Goal: Task Accomplishment & Management: Use online tool/utility

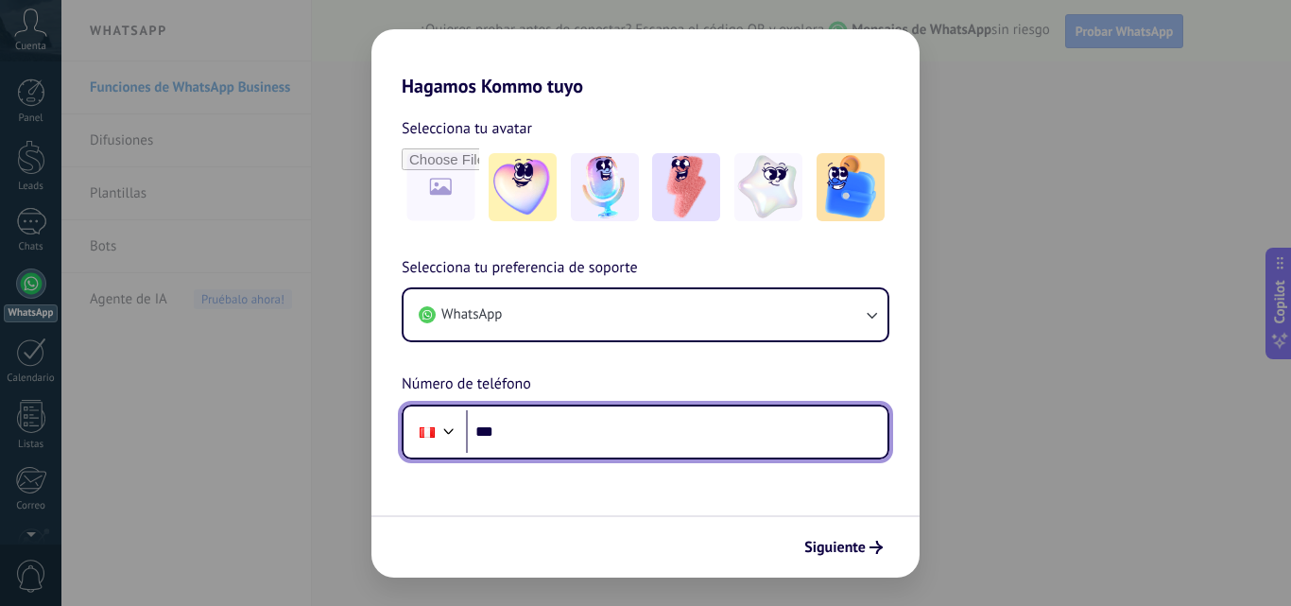
click at [565, 436] on input "***" at bounding box center [676, 431] width 421 height 43
type input "**********"
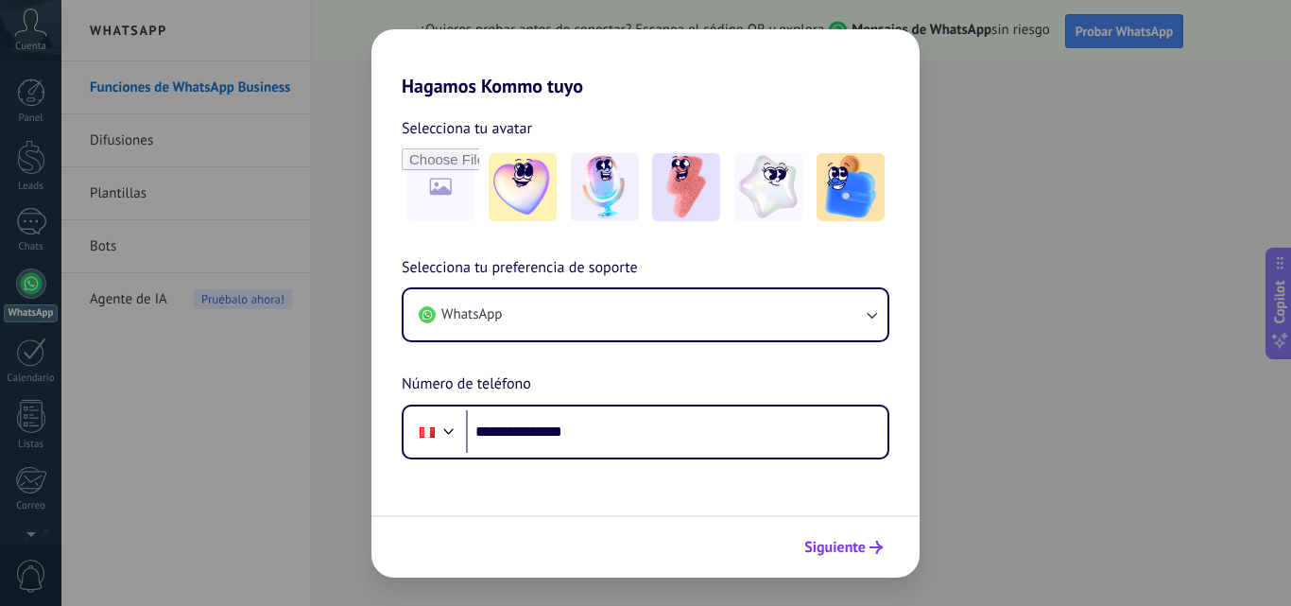
click at [818, 544] on span "Siguiente" at bounding box center [834, 547] width 61 height 13
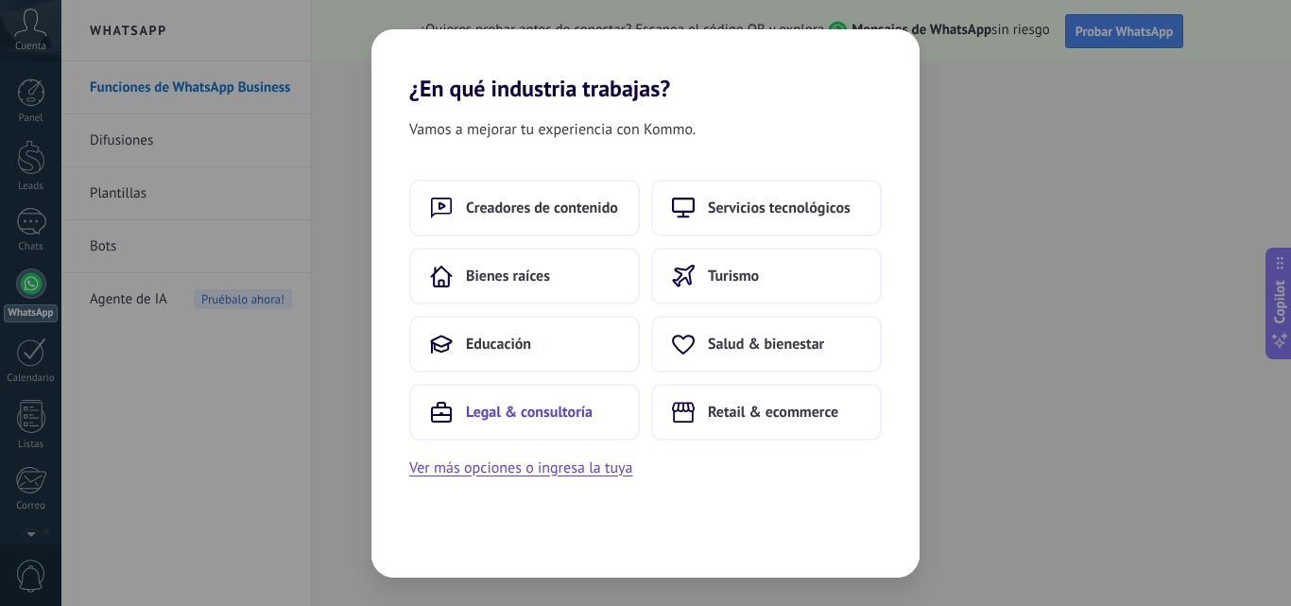
click at [575, 418] on span "Legal & consultoría" at bounding box center [529, 412] width 127 height 19
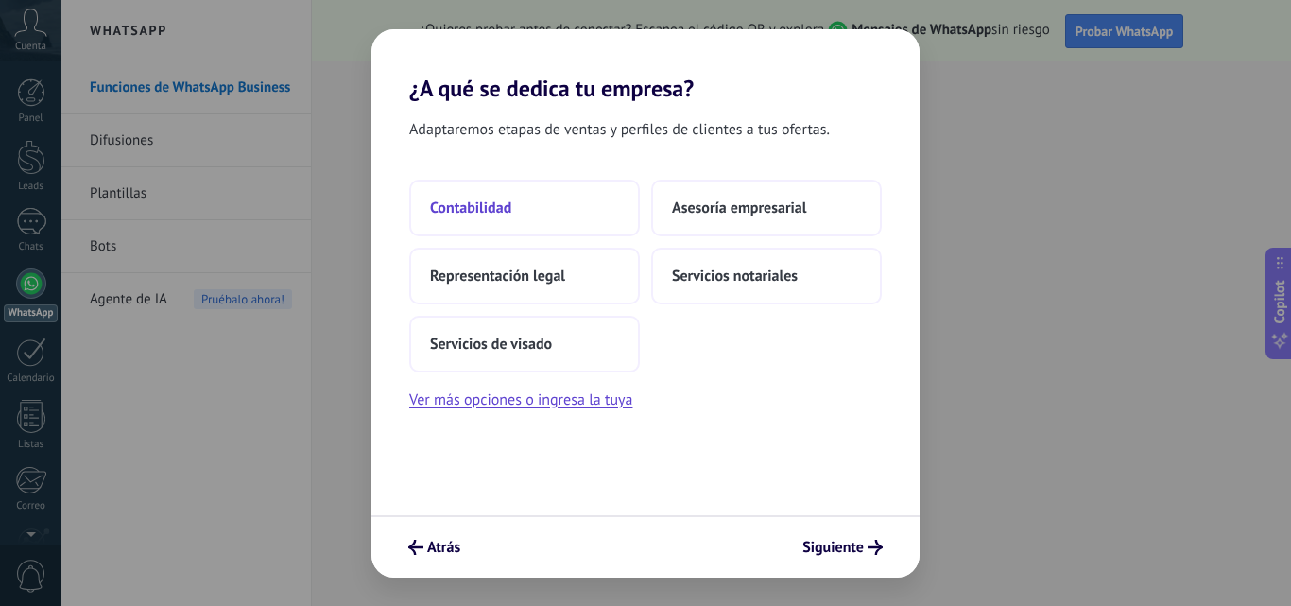
click at [507, 210] on span "Contabilidad" at bounding box center [470, 207] width 81 height 19
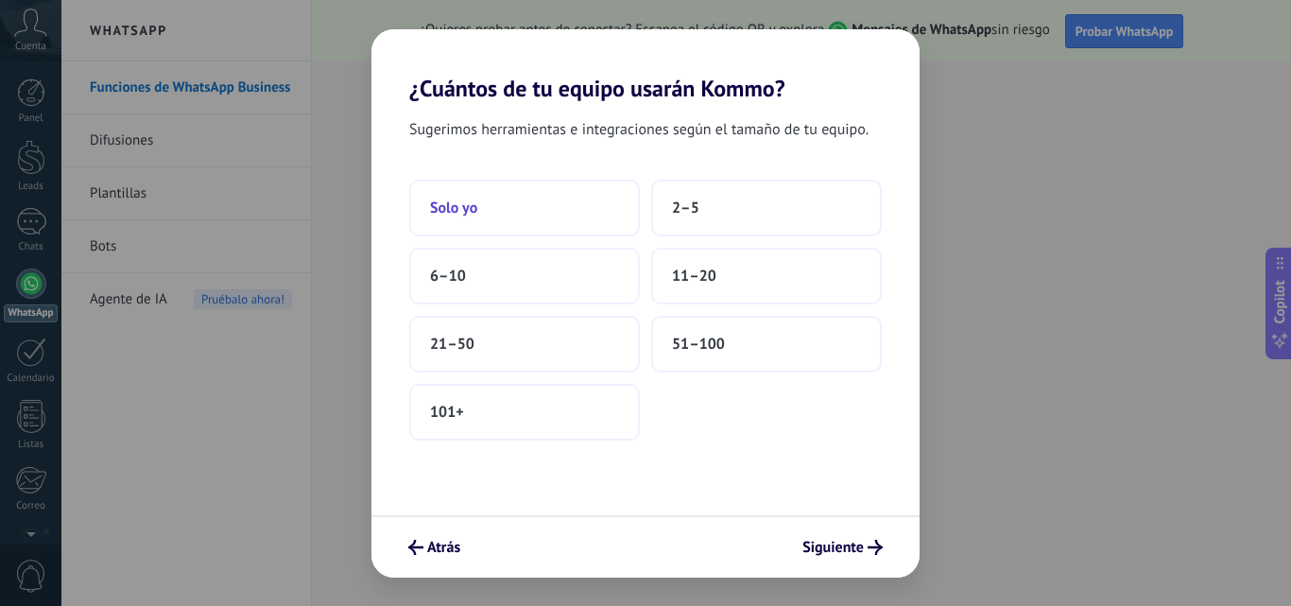
click at [508, 212] on button "Solo yo" at bounding box center [524, 208] width 231 height 57
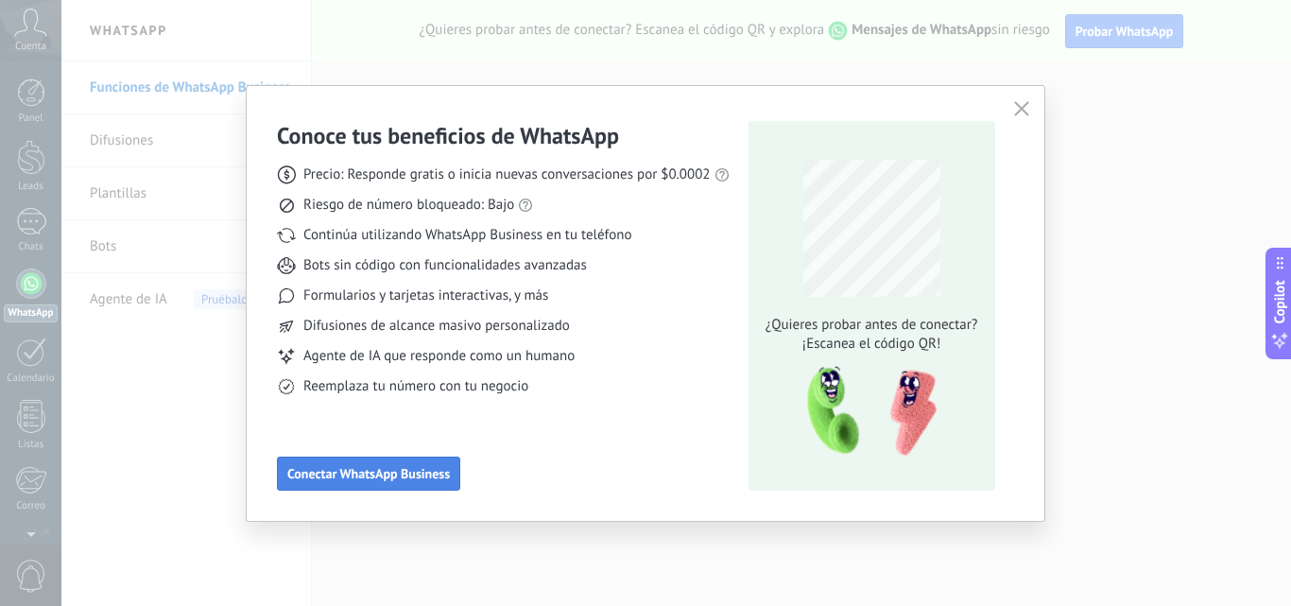
click at [397, 473] on span "Conectar WhatsApp Business" at bounding box center [368, 473] width 163 height 13
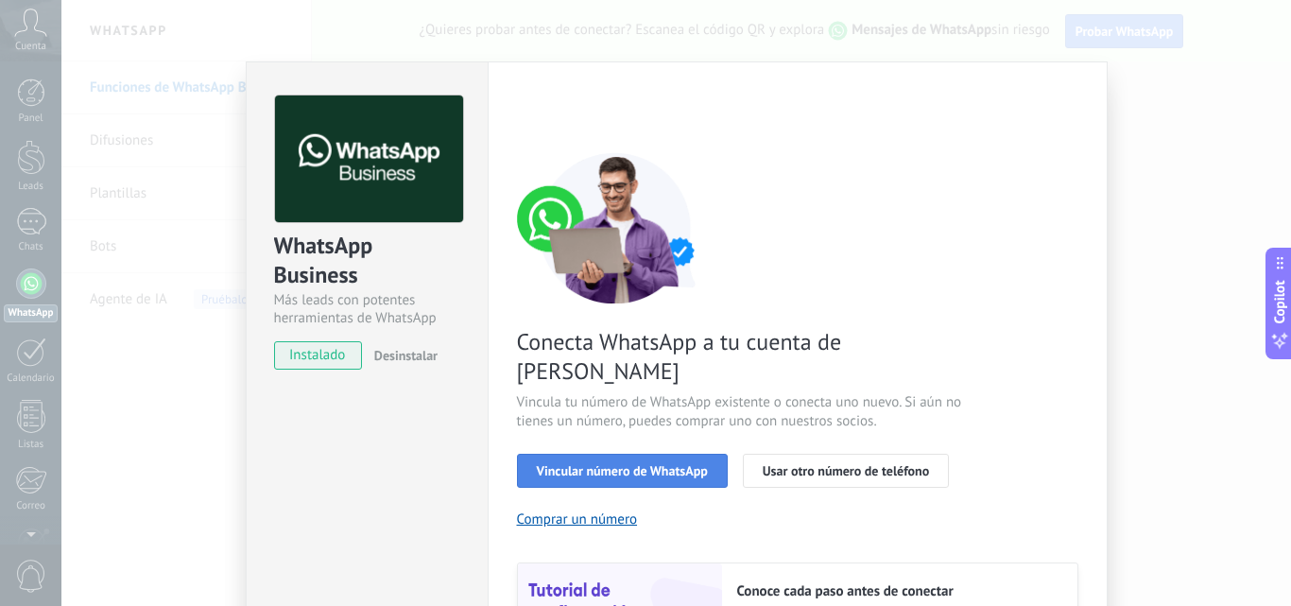
click at [617, 464] on span "Vincular número de WhatsApp" at bounding box center [622, 470] width 171 height 13
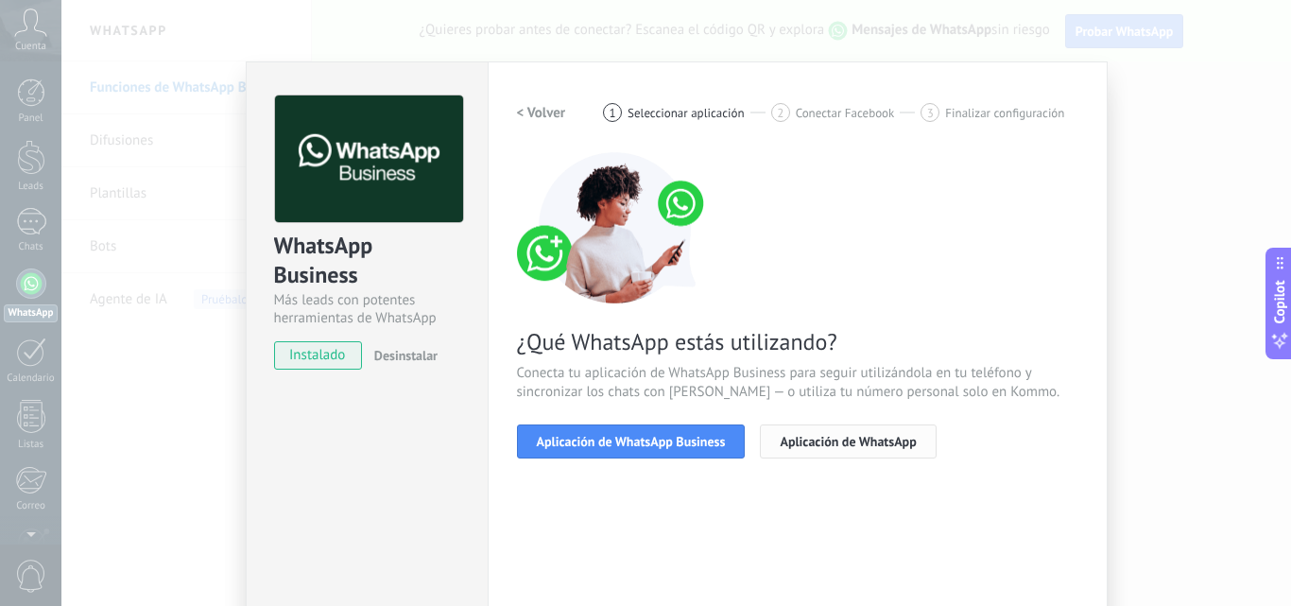
click at [828, 445] on span "Aplicación de WhatsApp" at bounding box center [848, 441] width 136 height 13
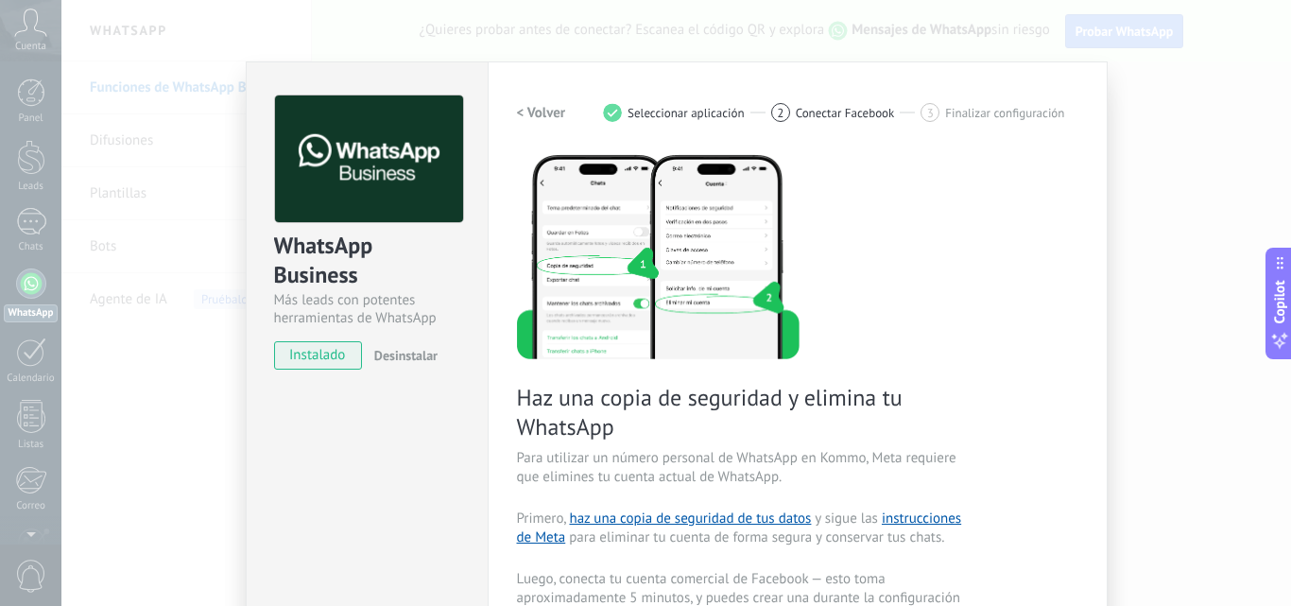
click at [556, 108] on h2 "< Volver" at bounding box center [541, 113] width 49 height 18
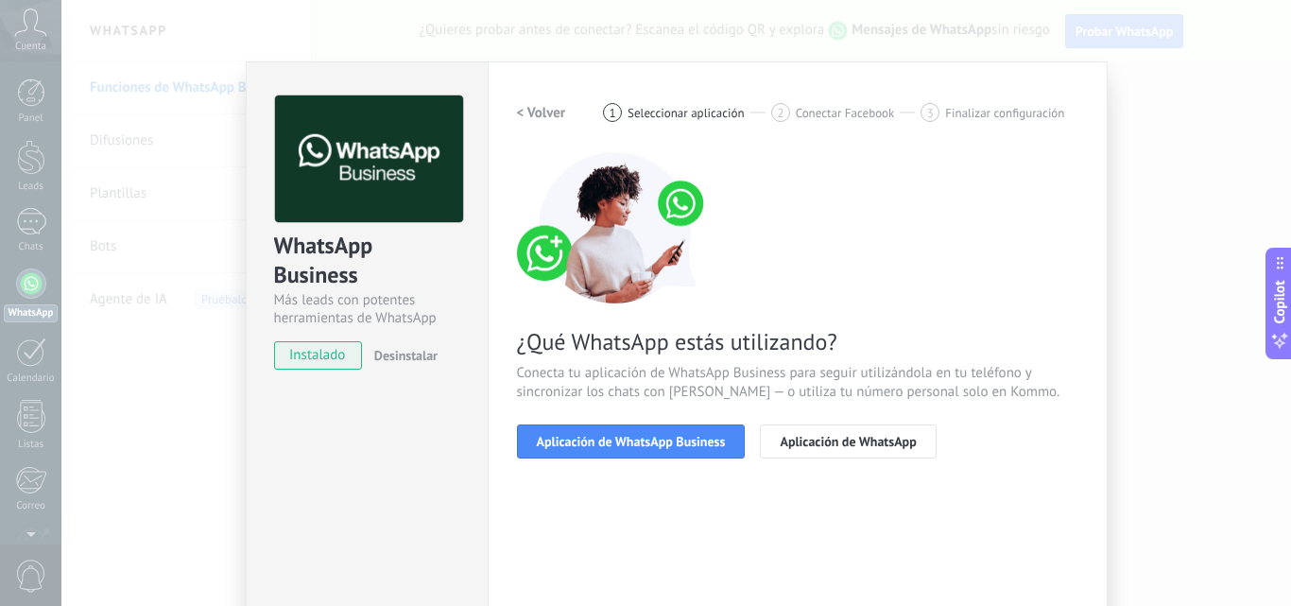
click at [556, 108] on h2 "< Volver" at bounding box center [541, 113] width 49 height 18
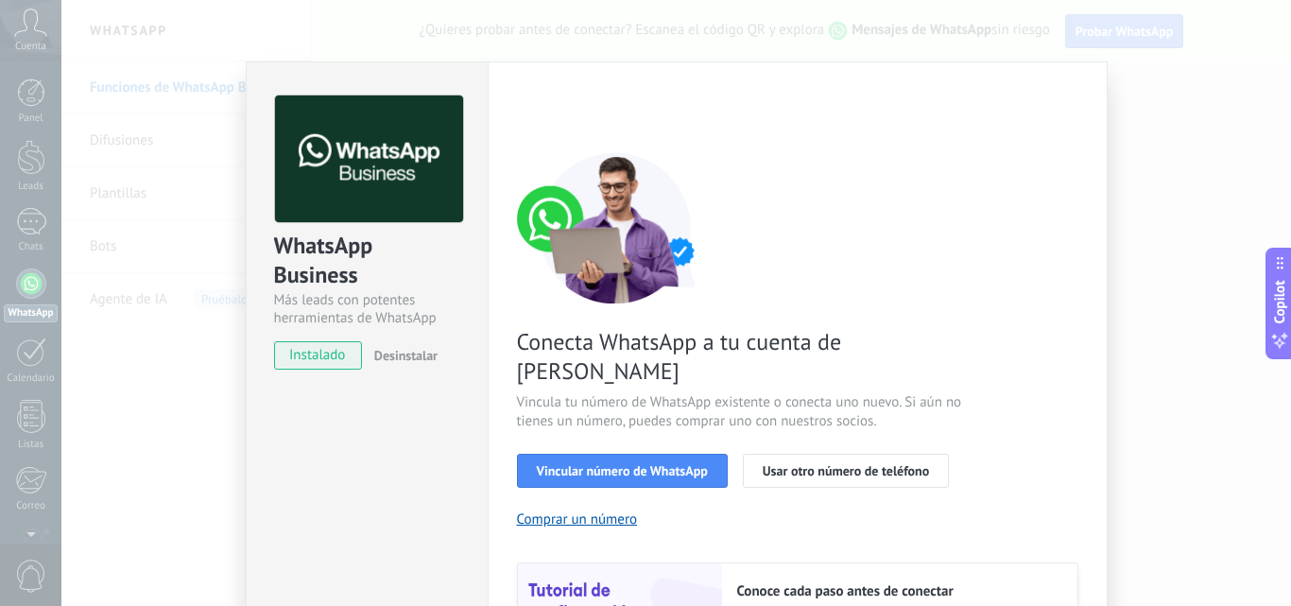
click at [347, 353] on span "instalado" at bounding box center [318, 355] width 86 height 28
click at [321, 357] on span "instalado" at bounding box center [318, 355] width 86 height 28
click at [606, 464] on span "Vincular número de WhatsApp" at bounding box center [622, 470] width 171 height 13
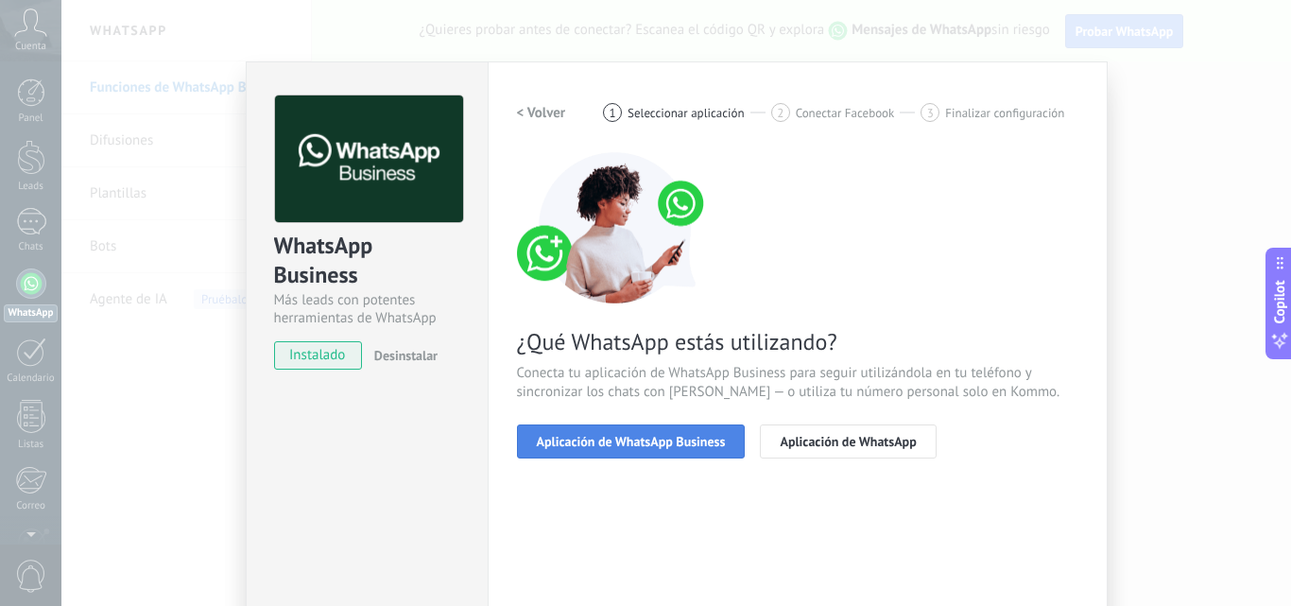
click at [578, 445] on span "Aplicación de WhatsApp Business" at bounding box center [631, 441] width 189 height 13
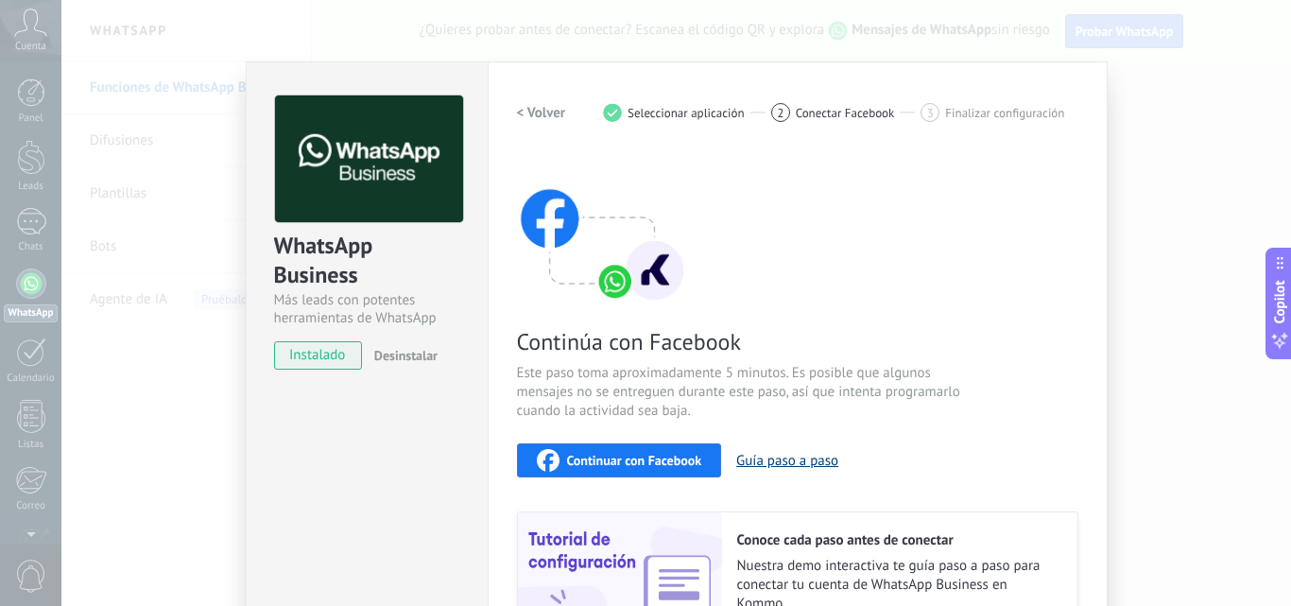
scroll to position [95, 0]
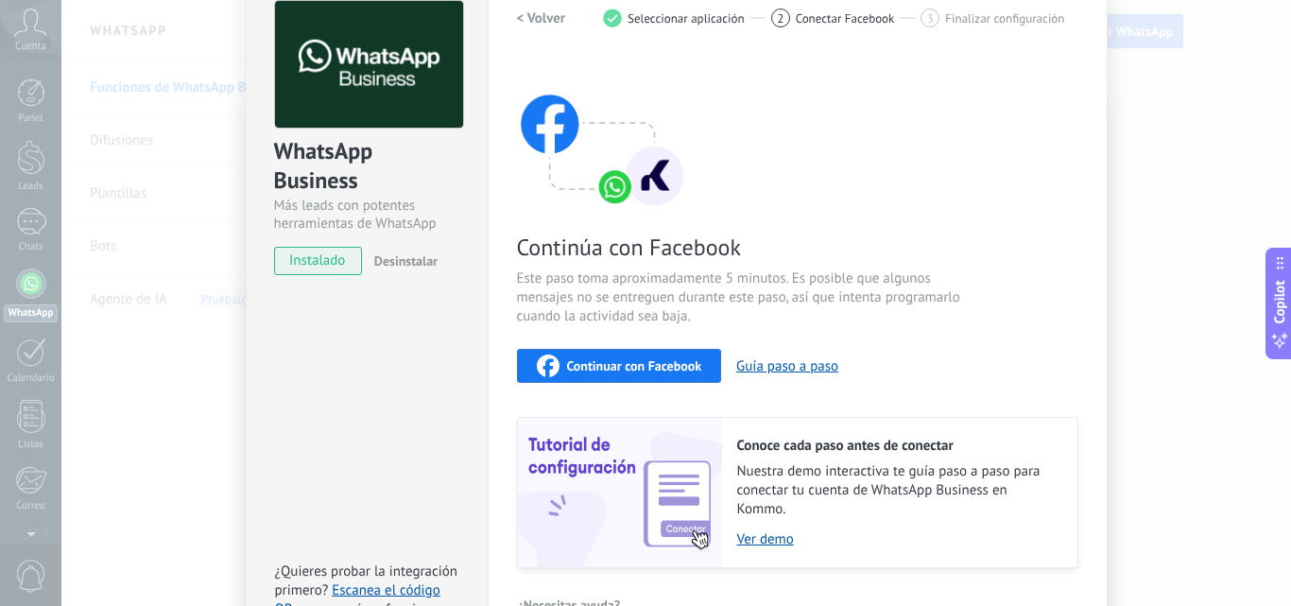
click at [678, 371] on span "Continuar con Facebook" at bounding box center [634, 365] width 135 height 13
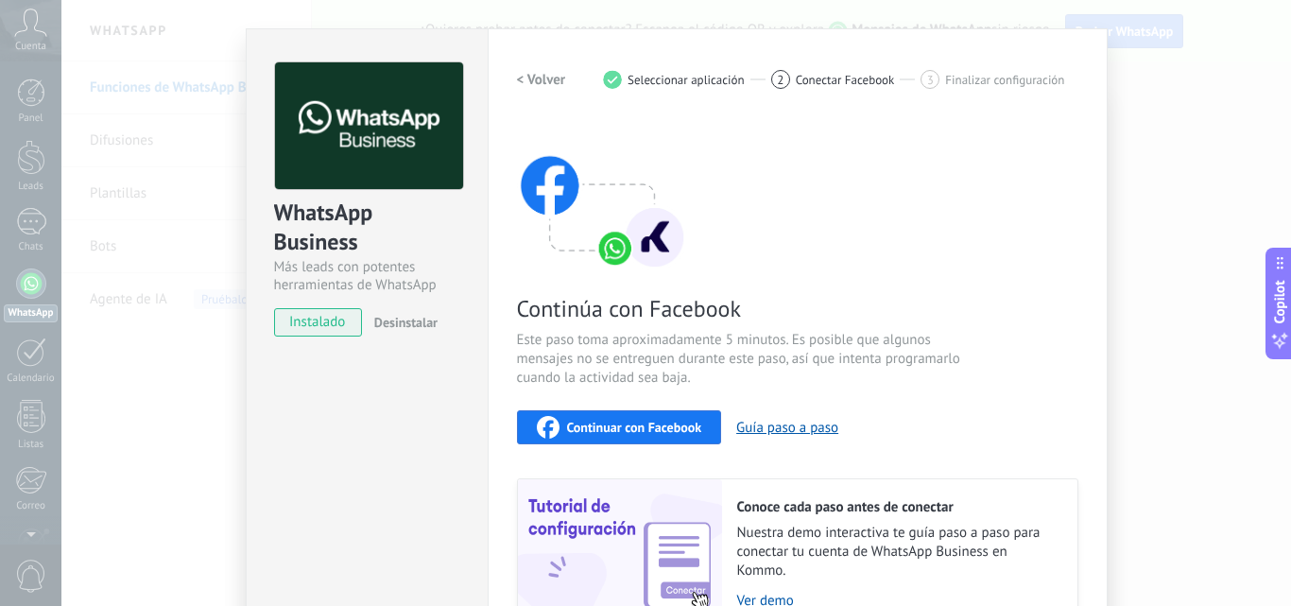
scroll to position [0, 0]
